Goal: Contribute content: Contribute content

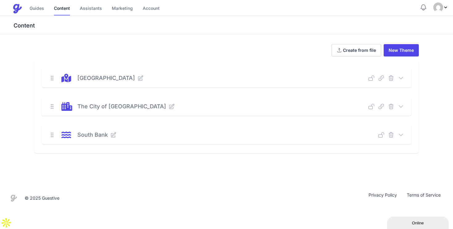
click at [169, 108] on icon at bounding box center [172, 106] width 6 height 6
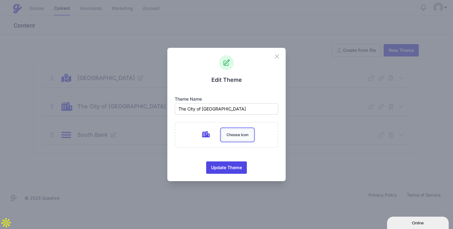
click at [229, 129] on button "Choose Icon" at bounding box center [237, 135] width 32 height 12
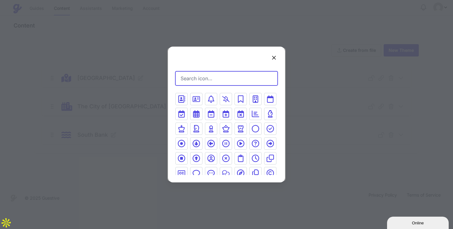
click at [211, 79] on input "Search icon…" at bounding box center [226, 78] width 102 height 14
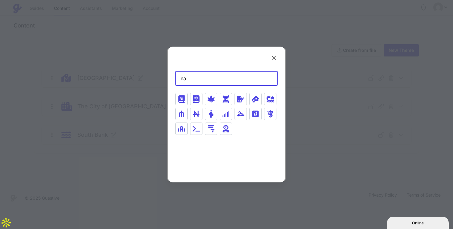
type input "n"
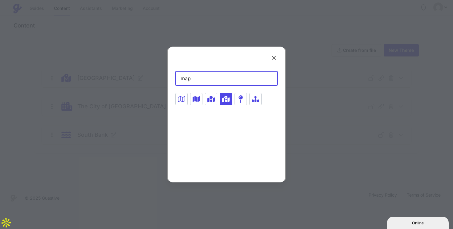
type input "map"
click at [226, 97] on icon at bounding box center [225, 98] width 7 height 7
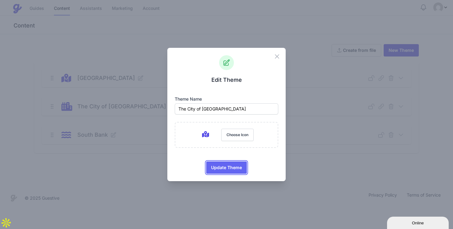
click at [230, 164] on span "Update Theme" at bounding box center [226, 167] width 31 height 12
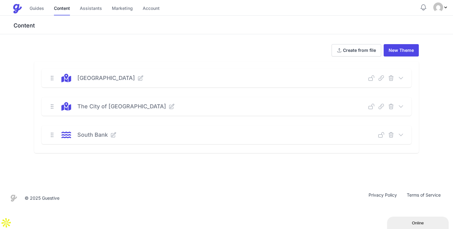
click at [112, 137] on icon at bounding box center [113, 135] width 6 height 6
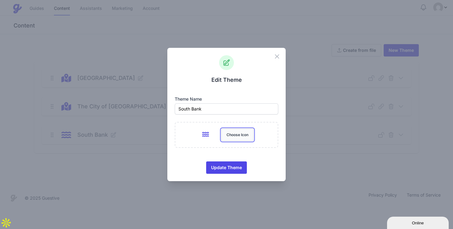
click at [229, 138] on button "Choose Icon" at bounding box center [237, 135] width 32 height 12
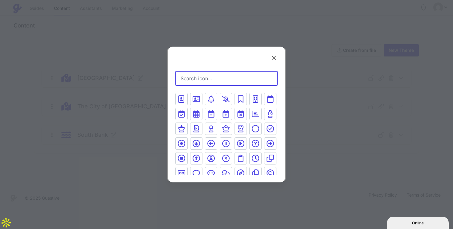
click at [212, 80] on input "Search icon…" at bounding box center [226, 78] width 102 height 14
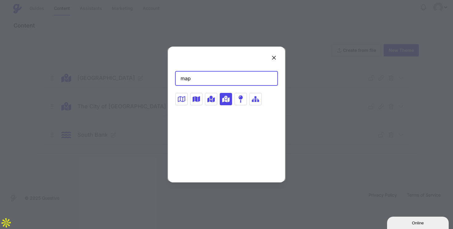
type input "map"
click at [224, 97] on icon at bounding box center [225, 98] width 7 height 7
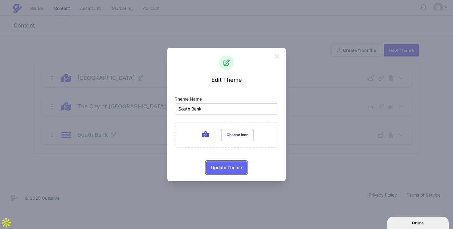
click at [225, 165] on span "Update Theme" at bounding box center [226, 167] width 31 height 12
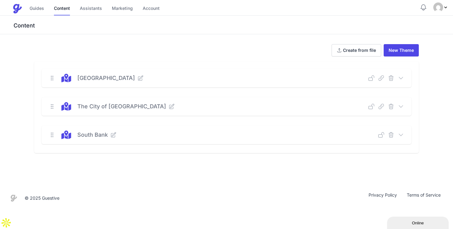
click at [403, 106] on icon at bounding box center [401, 106] width 6 height 6
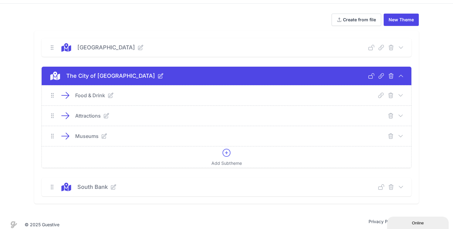
scroll to position [37, 0]
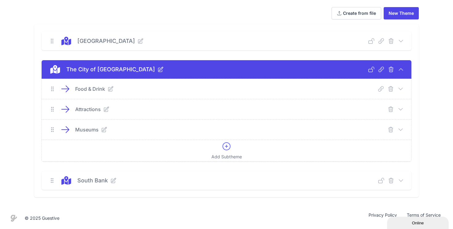
click at [399, 131] on icon at bounding box center [401, 129] width 6 height 6
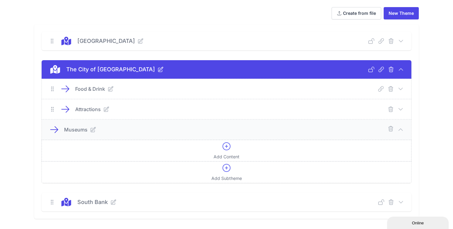
click at [231, 153] on div "Add Content" at bounding box center [227, 150] width 26 height 18
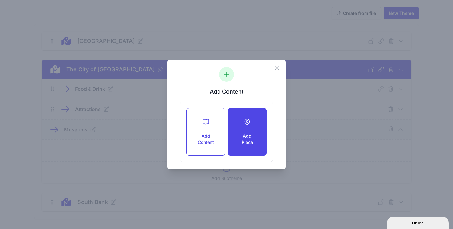
click at [246, 134] on h3 "Add Place" at bounding box center [247, 139] width 18 height 12
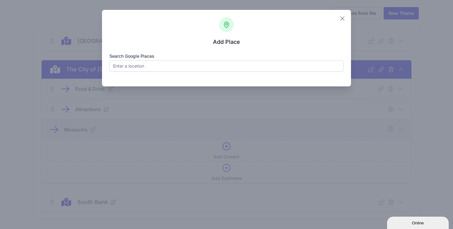
click at [341, 22] on icon "button" at bounding box center [342, 18] width 7 height 7
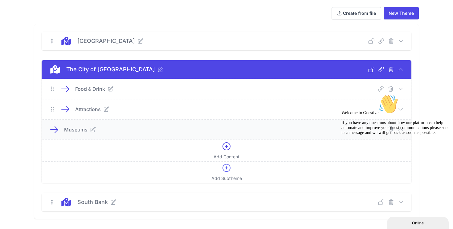
click at [341, 94] on icon "Chat attention grabber" at bounding box center [341, 94] width 0 height 0
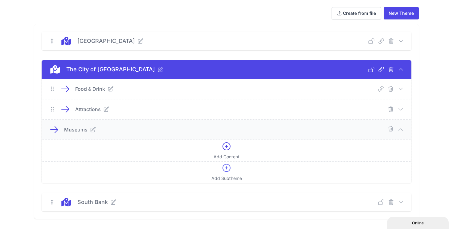
scroll to position [0, 0]
